Goal: Task Accomplishment & Management: Manage account settings

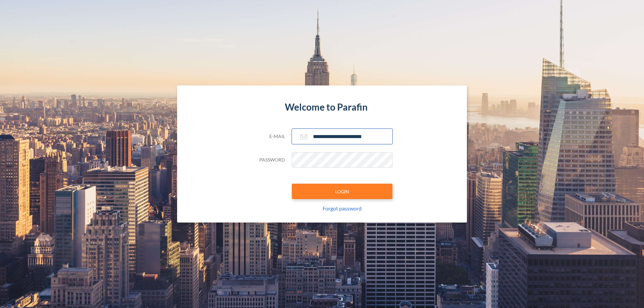
type input "**********"
click at [342, 192] on button "LOGIN" at bounding box center [342, 191] width 101 height 15
